Goal: Navigation & Orientation: Find specific page/section

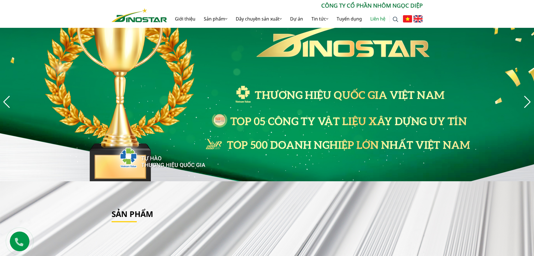
click at [375, 19] on link "Liên hệ" at bounding box center [378, 19] width 24 height 18
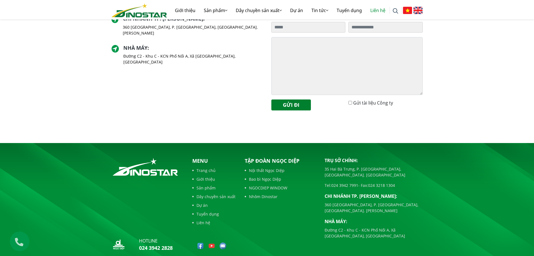
scroll to position [180, 0]
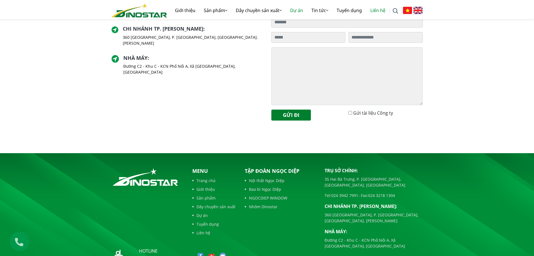
click at [294, 11] on link "Dự án" at bounding box center [296, 10] width 21 height 18
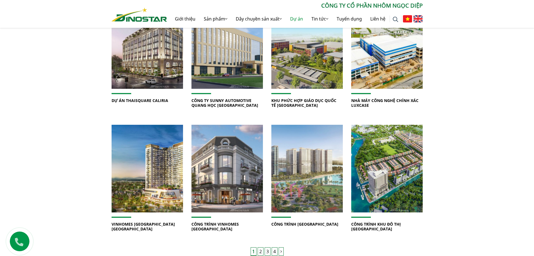
scroll to position [337, 0]
